Goal: Use online tool/utility: Utilize a website feature to perform a specific function

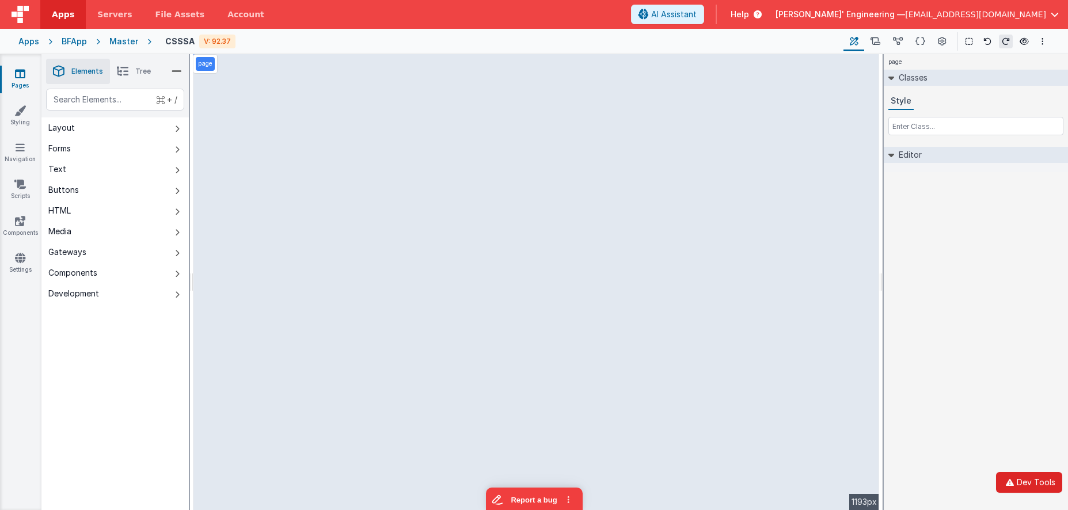
click at [1030, 479] on button "Dev Tools" at bounding box center [1029, 482] width 66 height 21
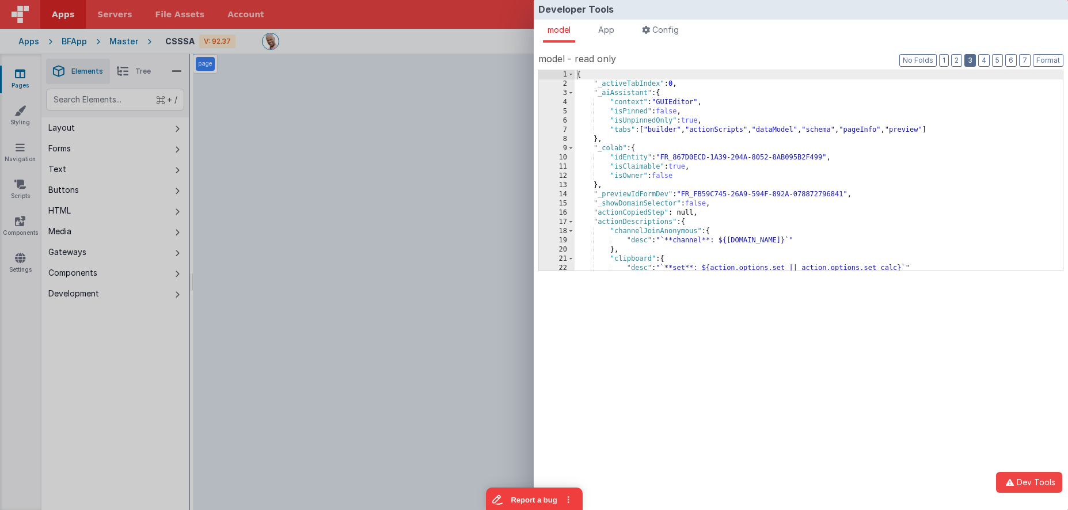
click at [976, 58] on button "3" at bounding box center [971, 60] width 12 height 13
click at [955, 59] on button "2" at bounding box center [956, 60] width 11 height 13
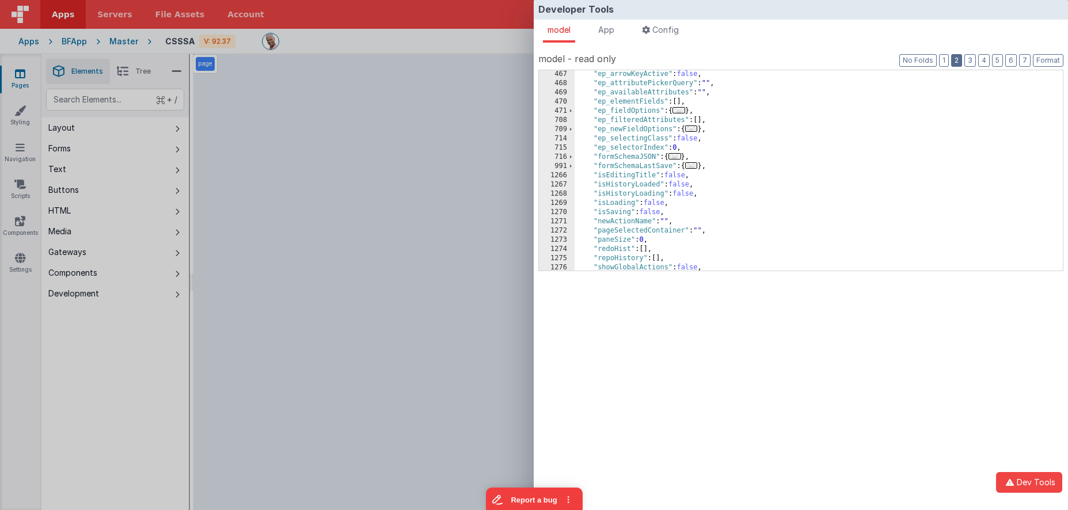
scroll to position [710, 0]
drag, startPoint x: 689, startPoint y: 157, endPoint x: 666, endPoint y: 157, distance: 22.5
click at [666, 157] on div ""ep_arrowKeyActive" : false , "ep_attributePickerQuery" : "" , "ep_availableAtt…" at bounding box center [819, 179] width 488 height 219
click at [503, 88] on div "Developer Tools model App Params Log (2) Misc Windows Config model - read only …" at bounding box center [534, 255] width 1068 height 510
